Goal: Task Accomplishment & Management: Manage account settings

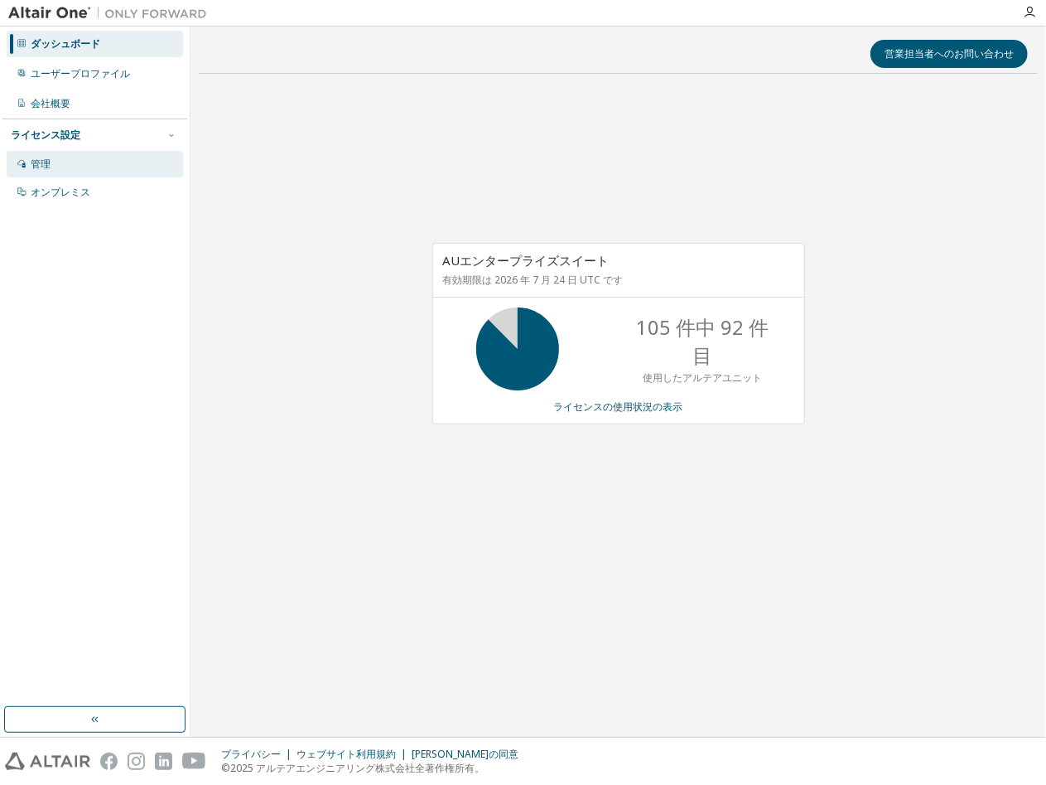
click at [52, 158] on div "管理" at bounding box center [95, 164] width 176 height 27
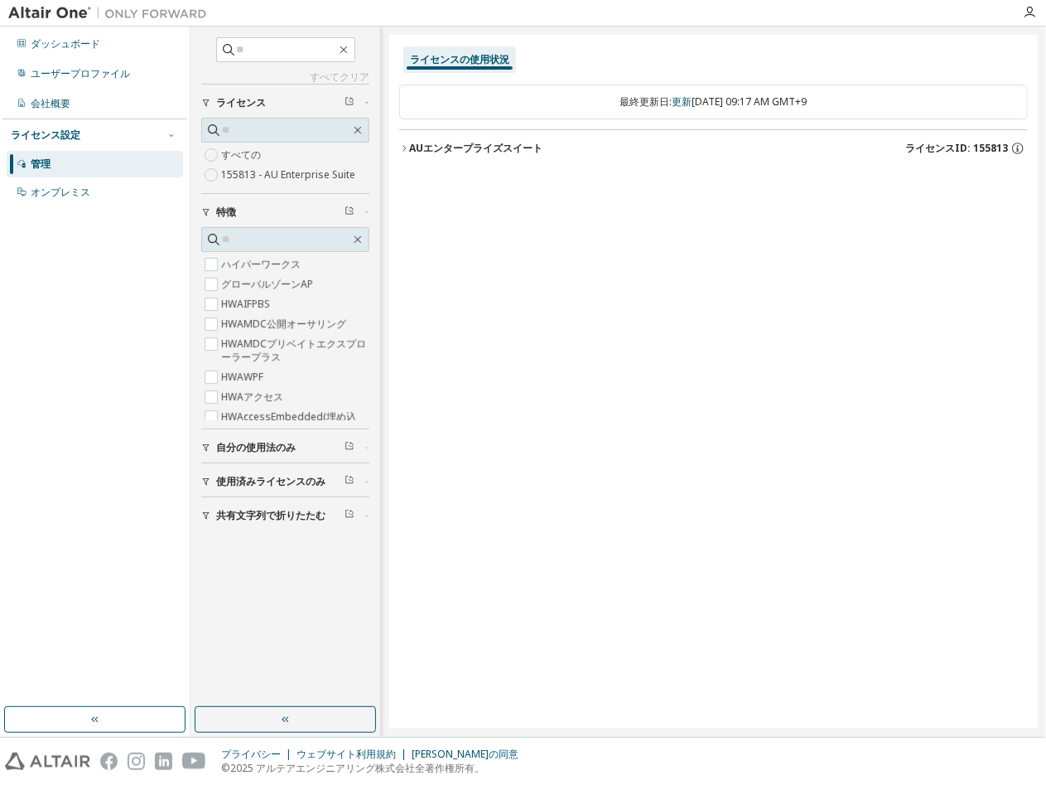
click at [266, 481] on span "使用済みライセンスのみ" at bounding box center [270, 481] width 109 height 13
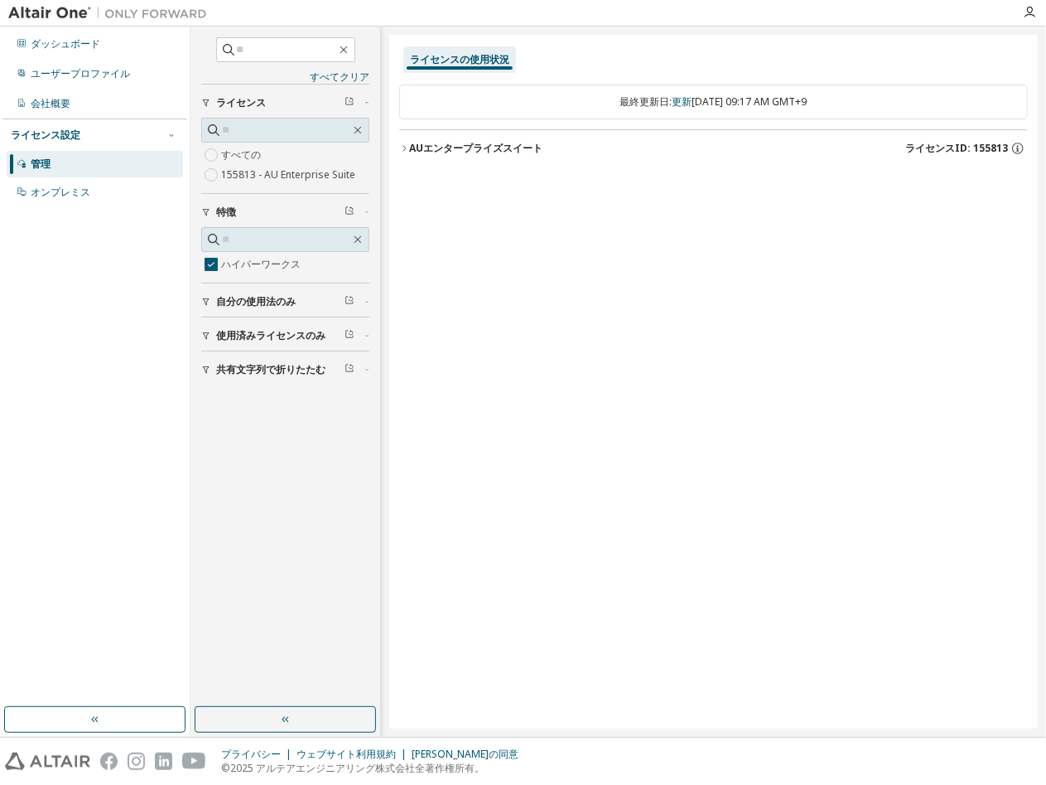
click at [475, 148] on font "AUエンタープライズスイート" at bounding box center [475, 148] width 133 height 14
click at [477, 181] on div "ハイパーワークス" at bounding box center [498, 182] width 149 height 15
click at [411, 151] on font "AUエンタープライズスイート" at bounding box center [475, 148] width 133 height 14
click at [419, 177] on icon "button" at bounding box center [419, 182] width 10 height 10
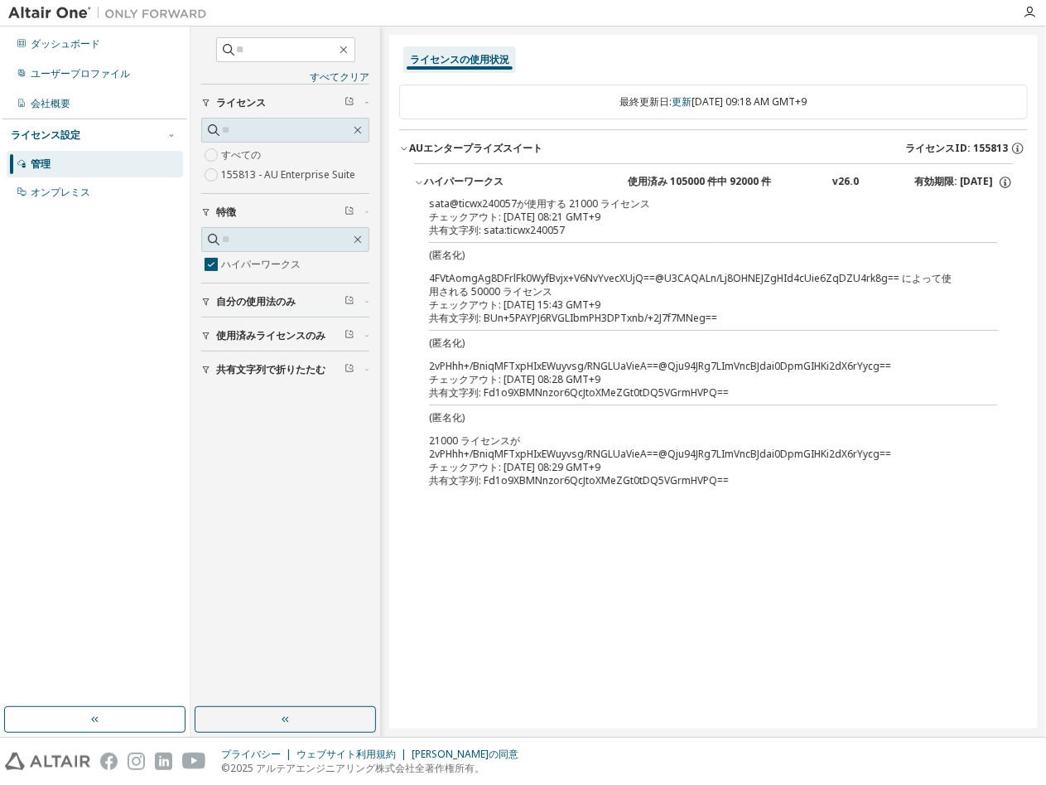
click at [207, 298] on icon "button" at bounding box center [206, 302] width 10 height 10
click at [207, 380] on icon "button" at bounding box center [206, 384] width 10 height 10
click at [208, 462] on icon "button" at bounding box center [206, 466] width 10 height 10
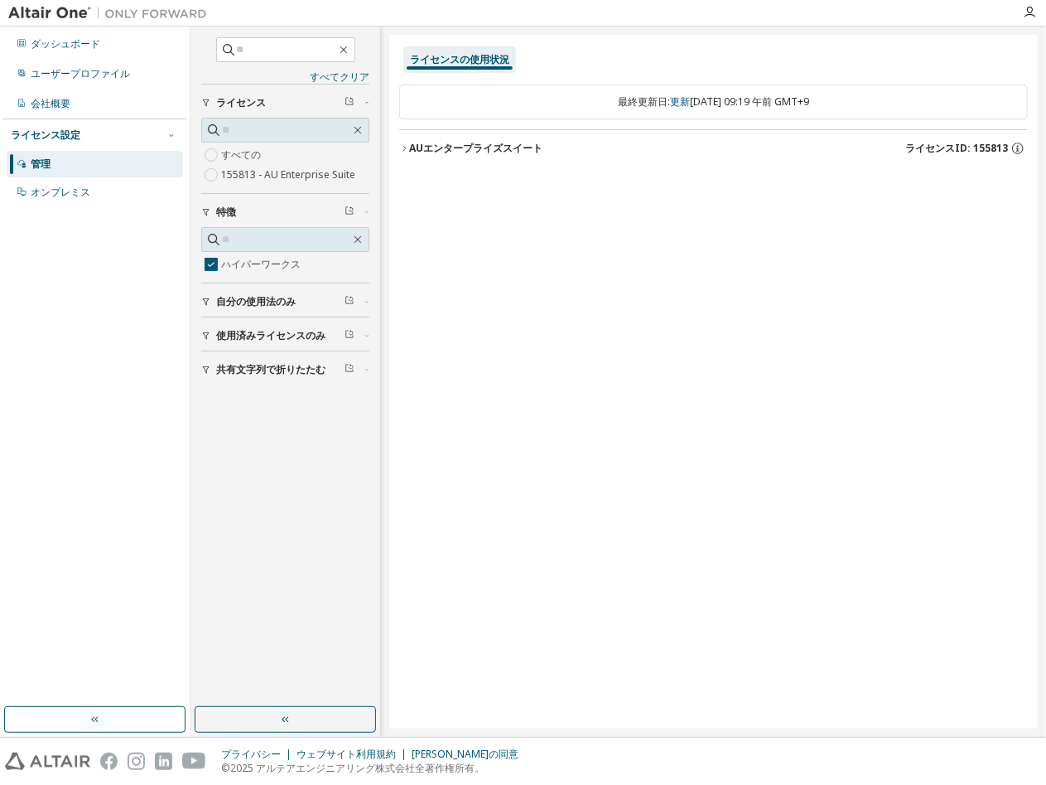
click at [407, 144] on icon "button" at bounding box center [404, 148] width 10 height 10
click at [415, 177] on icon "button" at bounding box center [419, 182] width 10 height 10
